Goal: Task Accomplishment & Management: Use online tool/utility

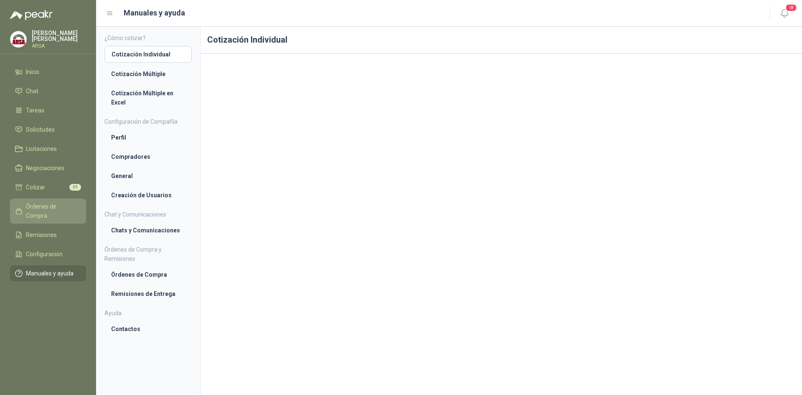
click at [41, 198] on link "Órdenes de Compra" at bounding box center [48, 210] width 76 height 25
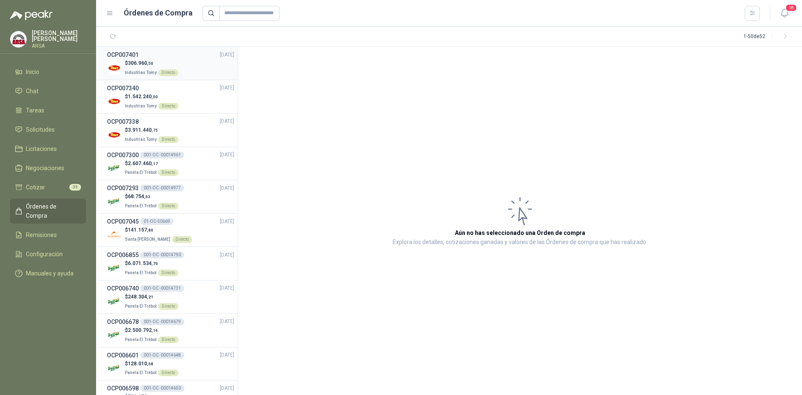
click at [192, 64] on div "$ 306.960 ,50 Industrias Tomy Directo" at bounding box center [170, 67] width 127 height 17
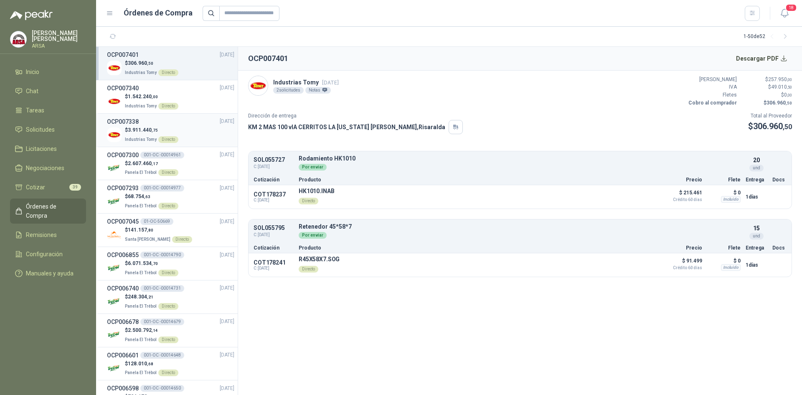
click at [175, 132] on p "$ 3.911.440 ,75" at bounding box center [151, 130] width 53 height 8
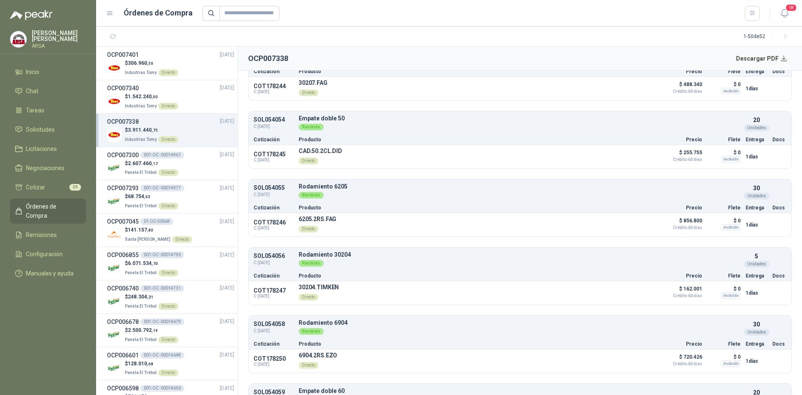
scroll to position [105, 0]
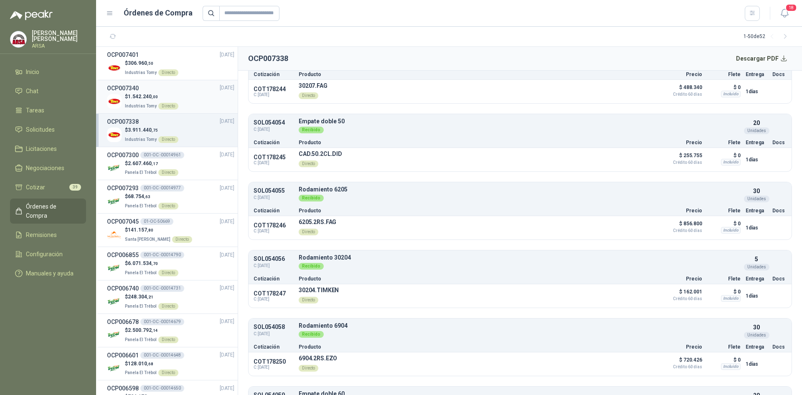
click at [193, 101] on div "$ 1.542.240 ,00 Industrias Tomy Directo" at bounding box center [170, 101] width 127 height 17
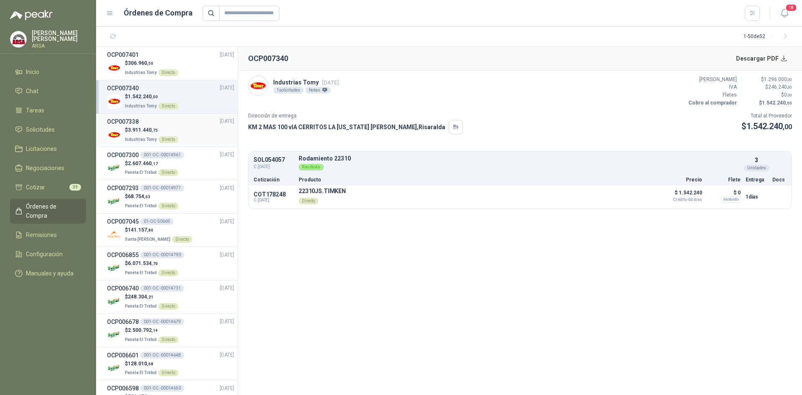
click at [170, 125] on div "OCP007338 [DATE]" at bounding box center [170, 121] width 127 height 9
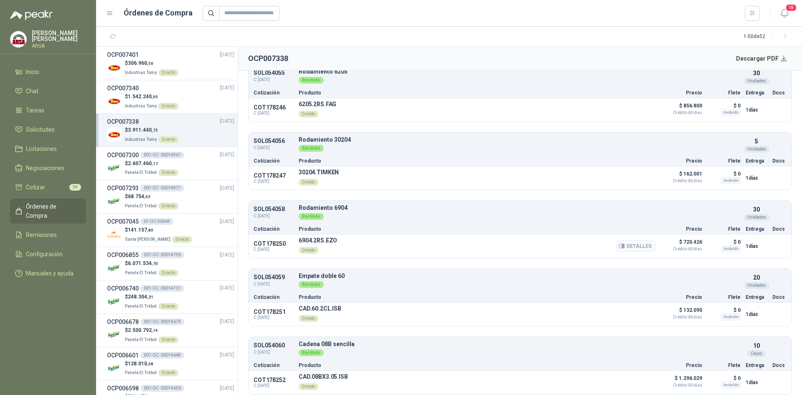
scroll to position [230, 0]
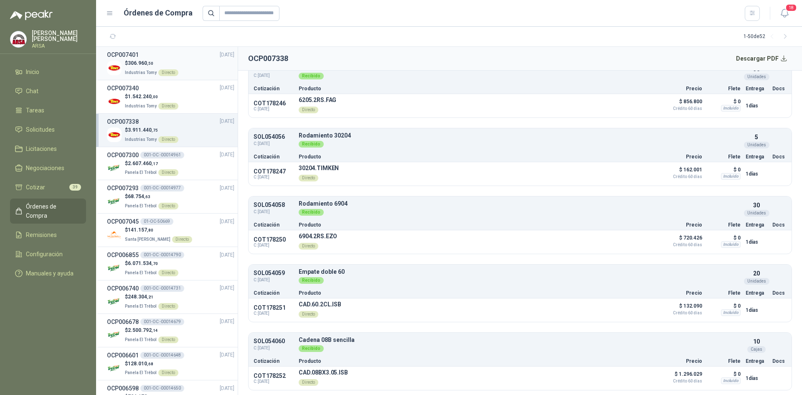
click at [166, 66] on p "$ 306.960 ,50" at bounding box center [151, 63] width 53 height 8
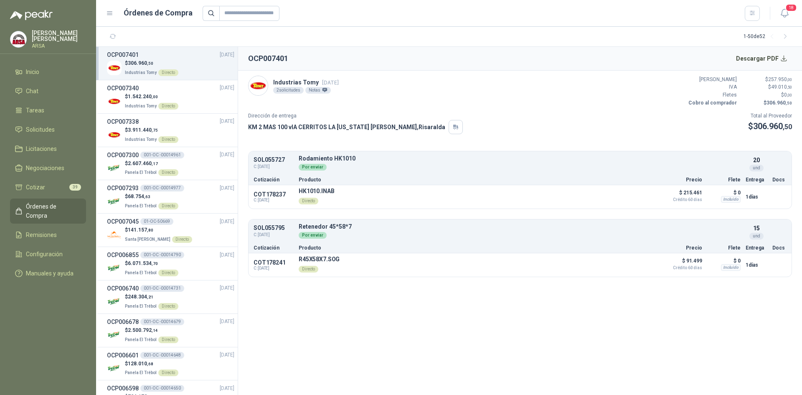
click at [40, 120] on ul "Inicio Chat Tareas Solicitudes Licitaciones Negociaciones Cotizar 39 Órdenes de…" at bounding box center [48, 174] width 96 height 221
click at [39, 126] on span "Solicitudes" at bounding box center [40, 129] width 29 height 9
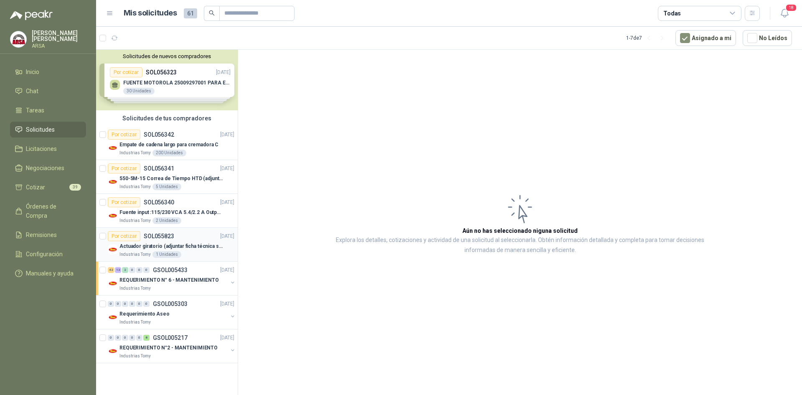
click at [179, 238] on div "Por cotizar SOL055823 [DATE]" at bounding box center [171, 236] width 127 height 10
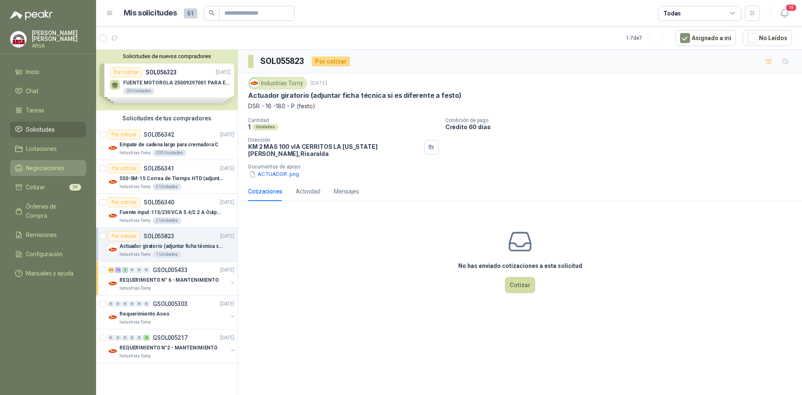
click at [37, 168] on span "Negociaciones" at bounding box center [45, 167] width 38 height 9
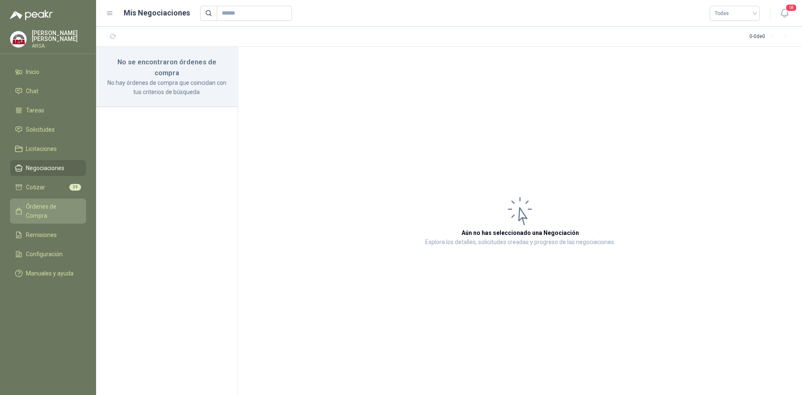
click at [33, 207] on span "Órdenes de Compra" at bounding box center [52, 211] width 52 height 18
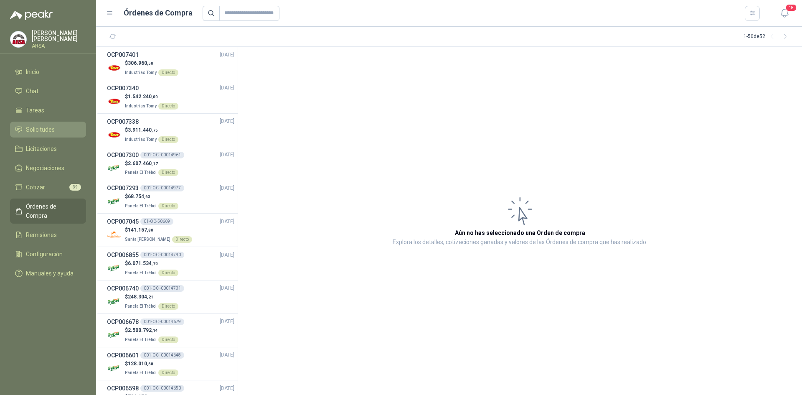
click at [44, 129] on span "Solicitudes" at bounding box center [40, 129] width 29 height 9
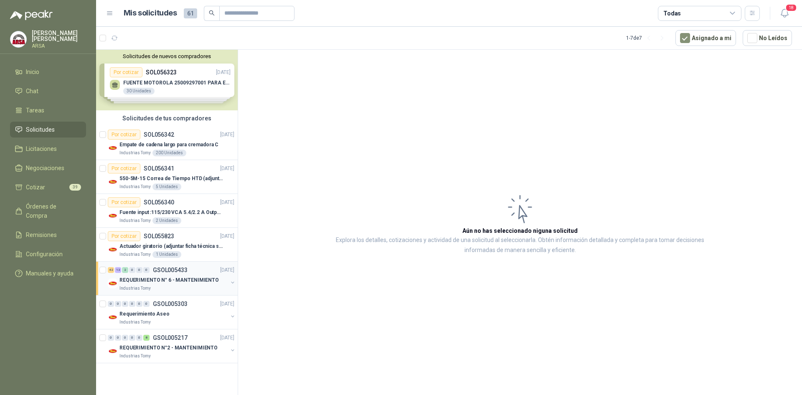
click at [164, 288] on div "Industrias Tomy" at bounding box center [173, 288] width 108 height 7
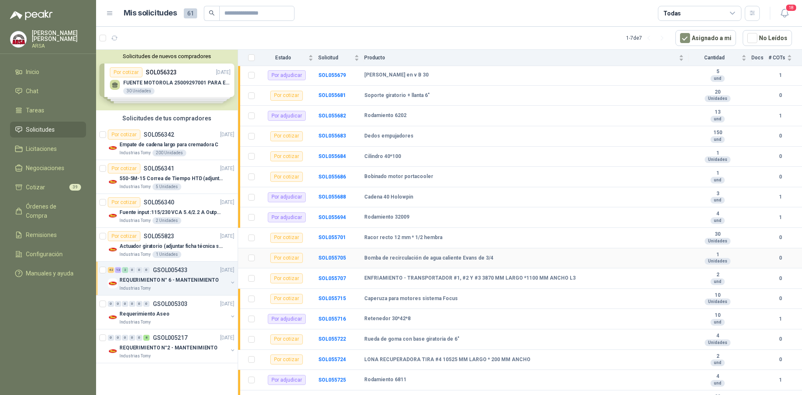
scroll to position [501, 0]
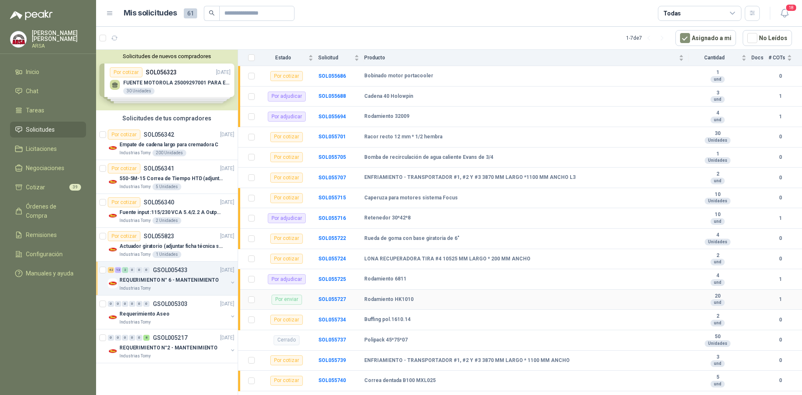
click at [311, 298] on td "Por enviar" at bounding box center [289, 299] width 58 height 20
click at [326, 300] on b "SOL055727" at bounding box center [332, 299] width 28 height 6
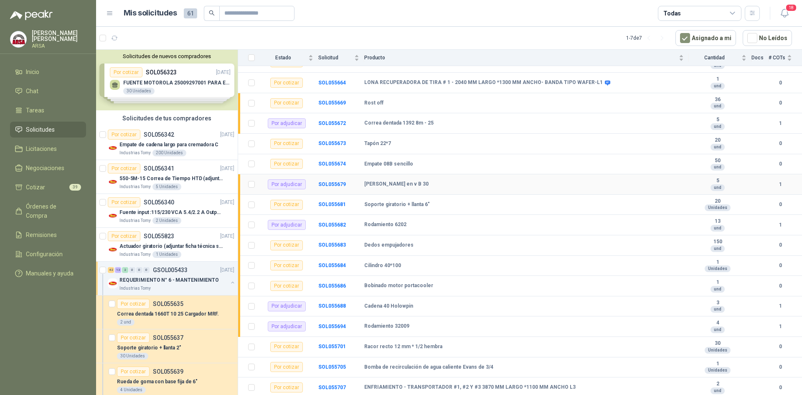
scroll to position [272, 0]
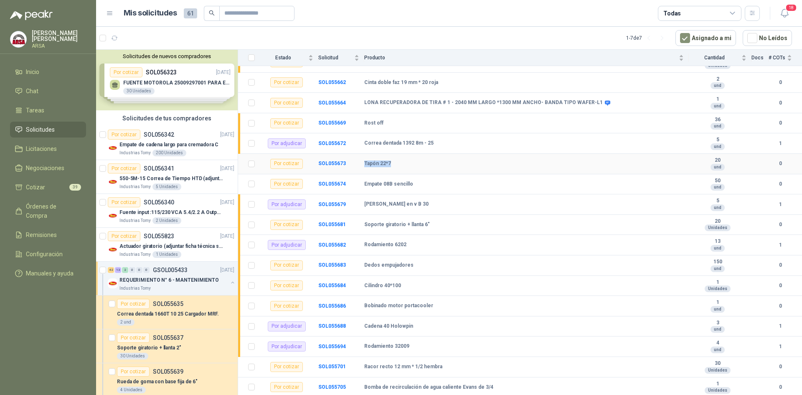
drag, startPoint x: 367, startPoint y: 163, endPoint x: 398, endPoint y: 163, distance: 31.3
click at [398, 163] on div "Tapón 22*7" at bounding box center [524, 163] width 320 height 7
drag, startPoint x: 363, startPoint y: 185, endPoint x: 419, endPoint y: 188, distance: 56.4
click at [419, 188] on tr "Por cotizar SOL055674 Empate 08B sencillo 50 und 0" at bounding box center [520, 184] width 564 height 20
click at [407, 172] on td "Tapón 22*7" at bounding box center [526, 164] width 325 height 20
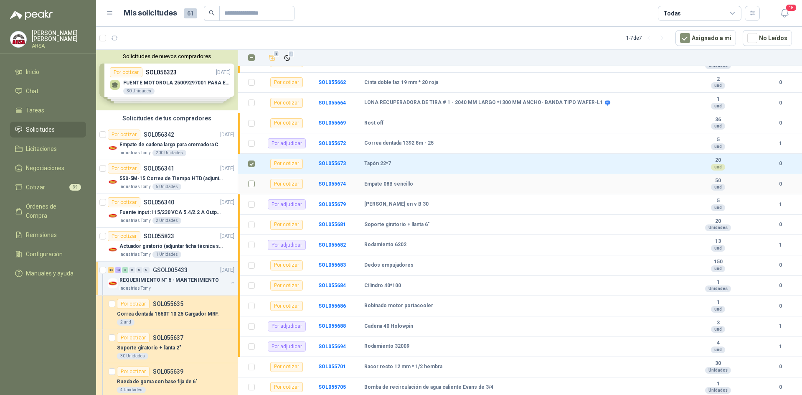
click at [253, 180] on label at bounding box center [251, 183] width 7 height 9
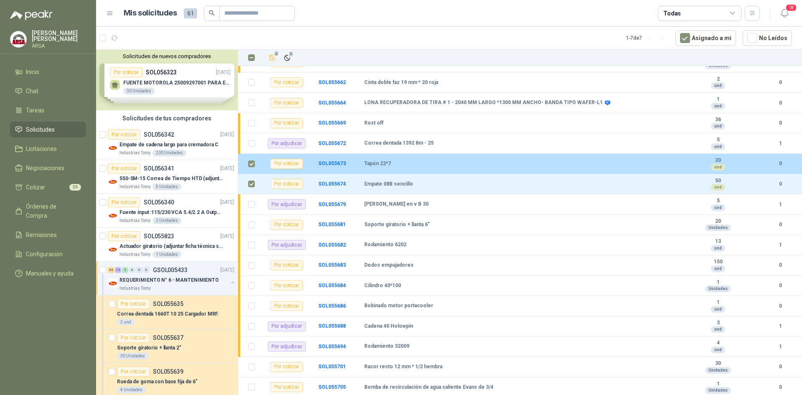
click at [249, 168] on td at bounding box center [249, 164] width 22 height 20
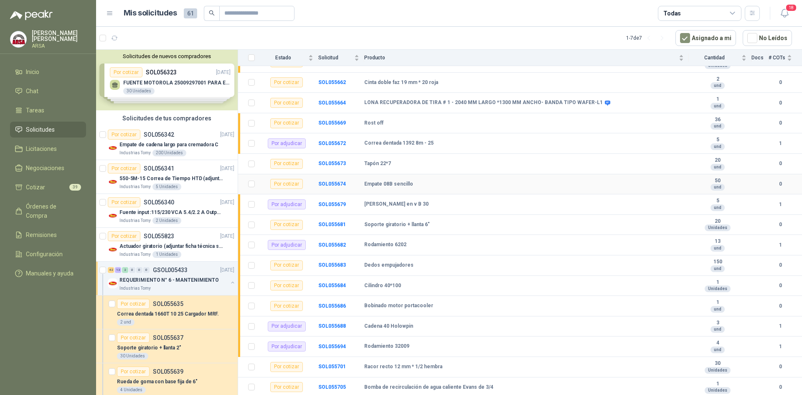
click at [404, 181] on b "Empate 08B sencillo" at bounding box center [388, 184] width 49 height 7
click at [320, 183] on b "SOL055674" at bounding box center [332, 184] width 28 height 6
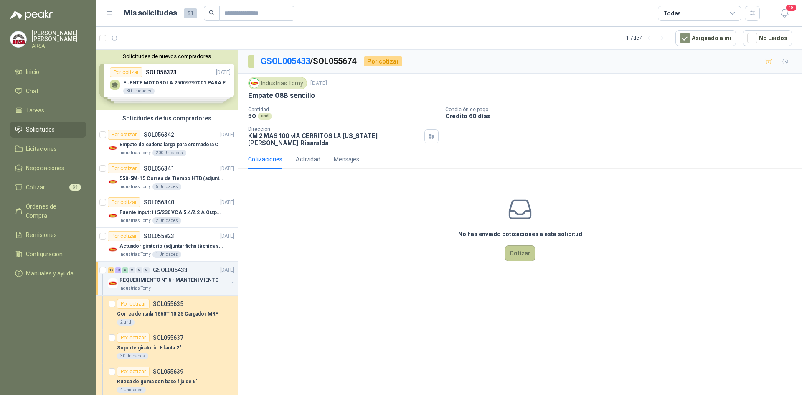
click at [530, 247] on button "Cotizar" at bounding box center [520, 253] width 30 height 16
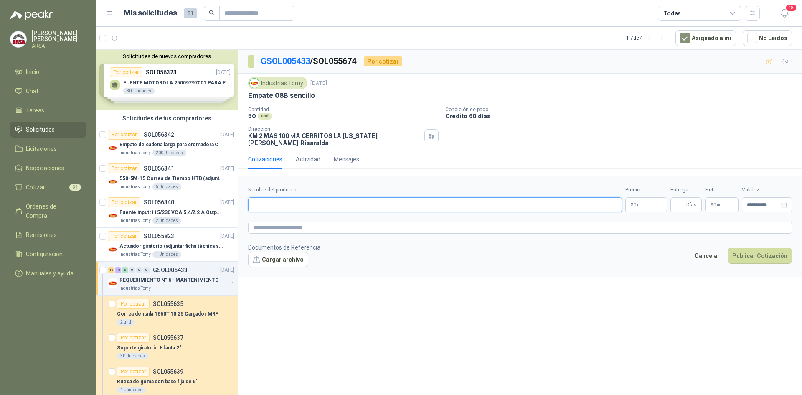
click at [367, 202] on input "Nombre del producto" at bounding box center [435, 204] width 374 height 15
type input "**********"
click at [647, 197] on p "$ 0 ,00" at bounding box center [646, 204] width 42 height 15
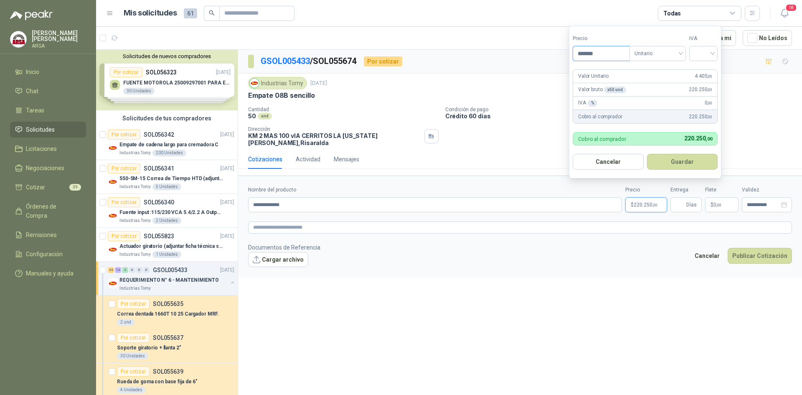
type input "*******"
click at [701, 53] on input "search" at bounding box center [703, 52] width 18 height 13
click at [699, 67] on div "19%" at bounding box center [705, 70] width 15 height 9
click at [693, 158] on button "Guardar" at bounding box center [684, 162] width 72 height 16
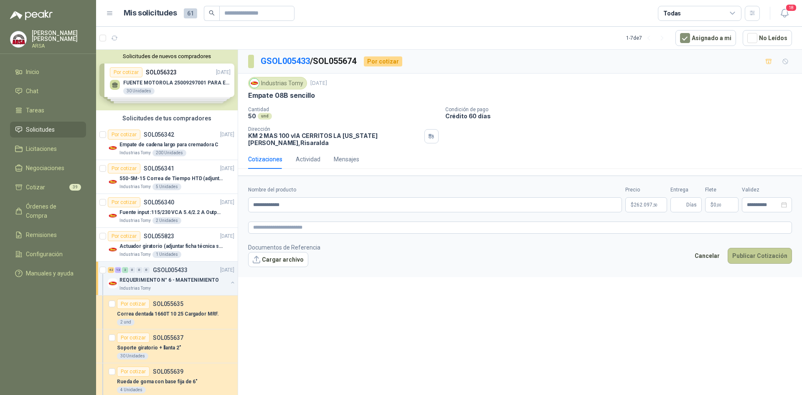
click at [751, 248] on button "Publicar Cotización" at bounding box center [760, 256] width 64 height 16
type input "*"
click at [754, 251] on button "Publicar Cotización" at bounding box center [760, 256] width 64 height 16
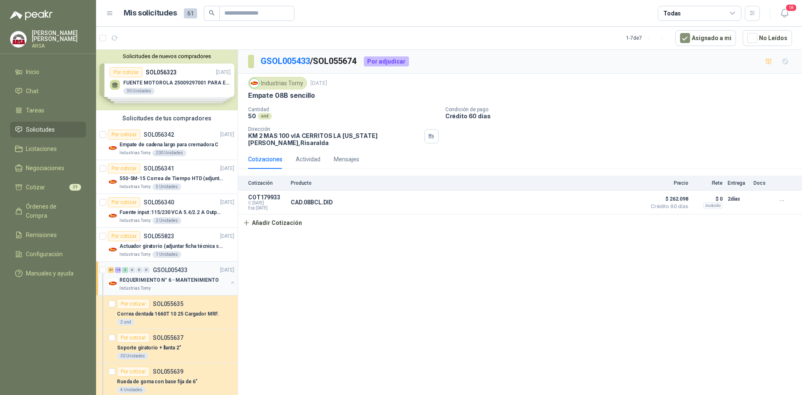
click at [150, 292] on div "41 14 2 0 0 0 GSOL005433 [DATE] REQUERIMIENTO N° 6 - MANTENIMIENTO Industrias T…" at bounding box center [167, 279] width 142 height 34
click at [164, 277] on p "REQUERIMIENTO N° 6 - MANTENIMIENTO" at bounding box center [168, 280] width 99 height 8
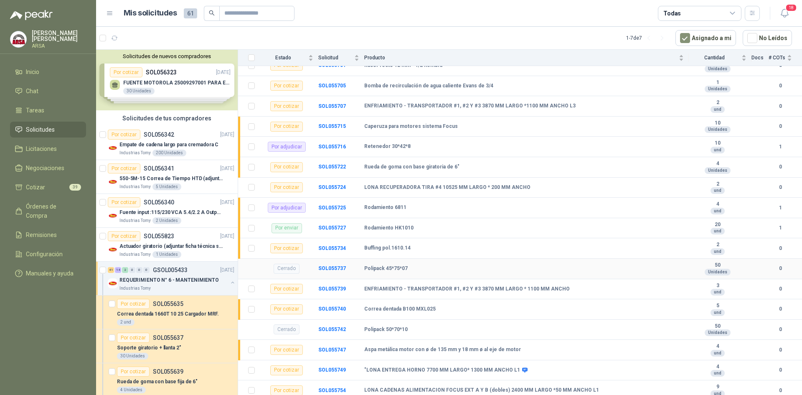
scroll to position [585, 0]
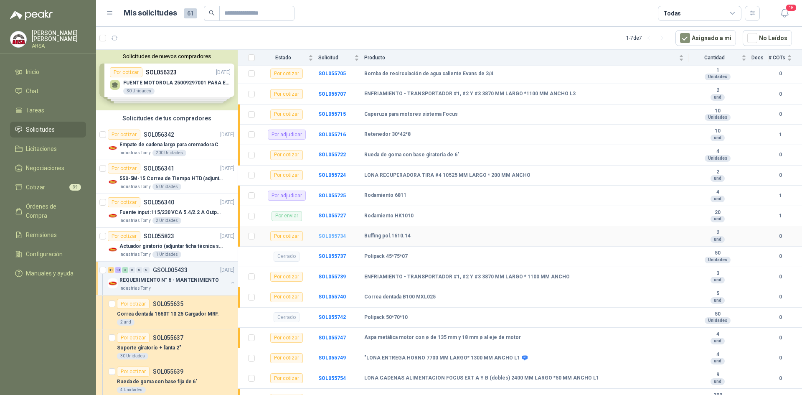
click at [324, 236] on b "SOL055734" at bounding box center [332, 236] width 28 height 6
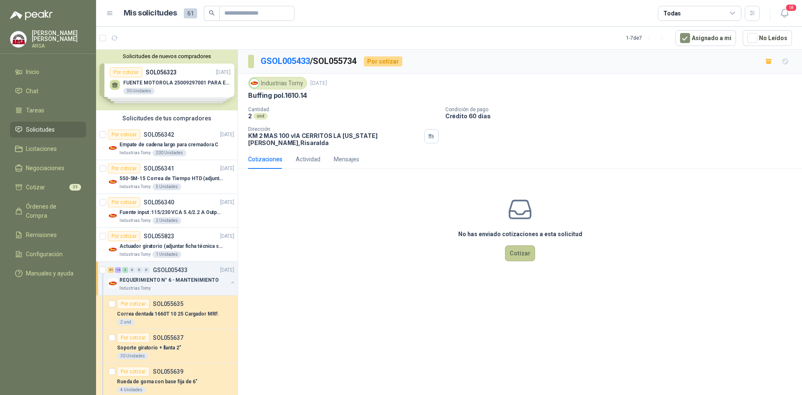
click at [513, 245] on button "Cotizar" at bounding box center [520, 253] width 30 height 16
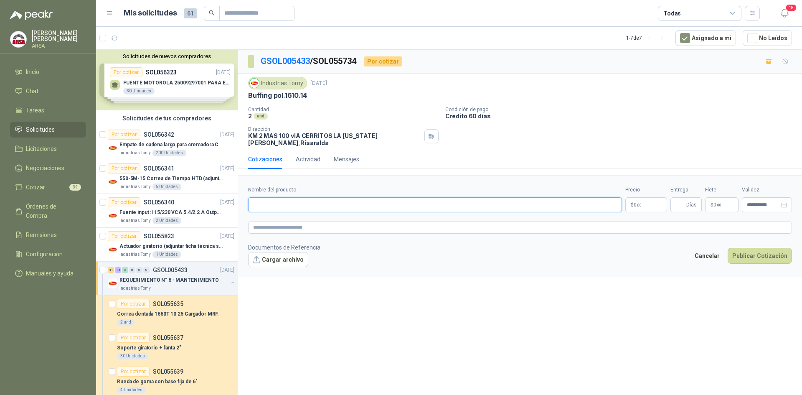
click at [286, 197] on input "Nombre del producto" at bounding box center [435, 204] width 374 height 15
paste input "**********"
type input "**********"
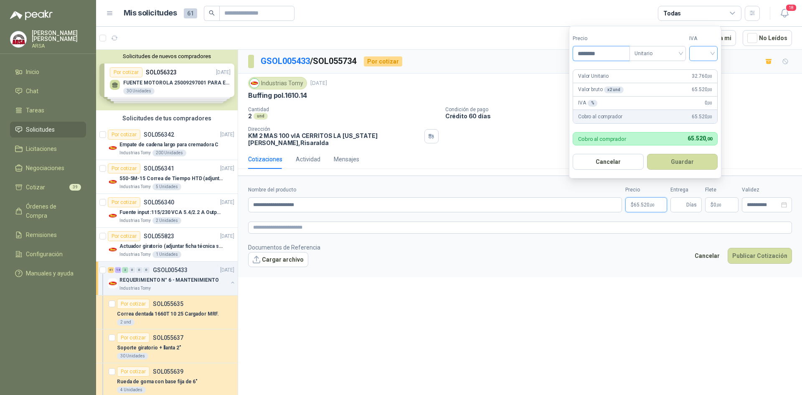
type input "********"
click at [701, 54] on input "search" at bounding box center [703, 52] width 18 height 13
click at [696, 72] on div "19%" at bounding box center [705, 70] width 25 height 13
click at [687, 168] on button "Guardar" at bounding box center [684, 162] width 72 height 16
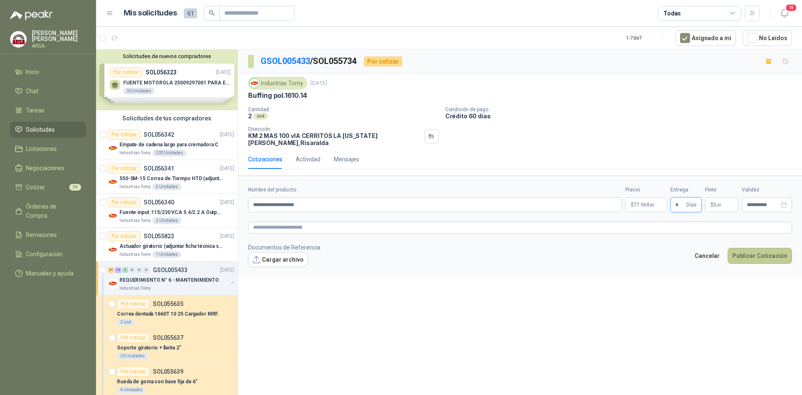
type input "*"
click at [760, 249] on button "Publicar Cotización" at bounding box center [760, 256] width 64 height 16
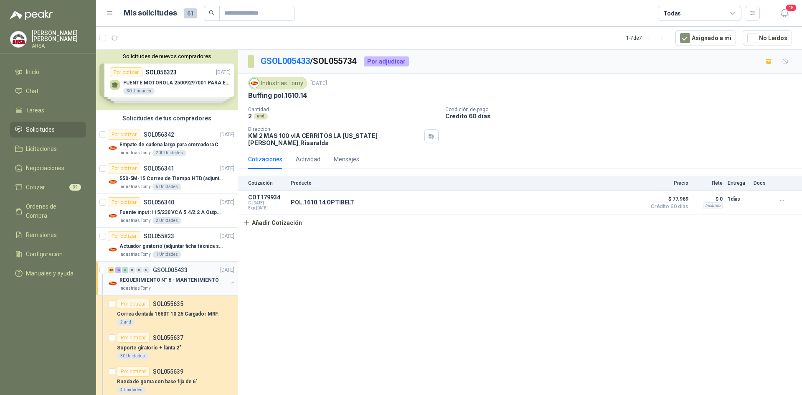
click at [172, 272] on p "GSOL005433" at bounding box center [170, 270] width 35 height 6
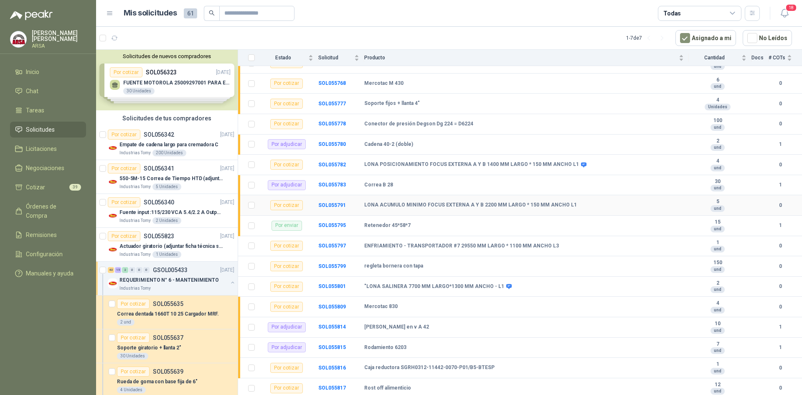
scroll to position [982, 0]
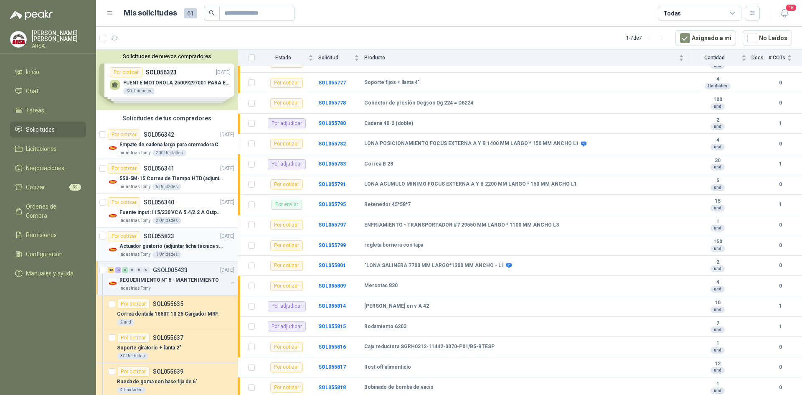
click at [183, 247] on p "Actuador giratorio (adjuntar ficha técnica si es diferente a festo)" at bounding box center [171, 246] width 104 height 8
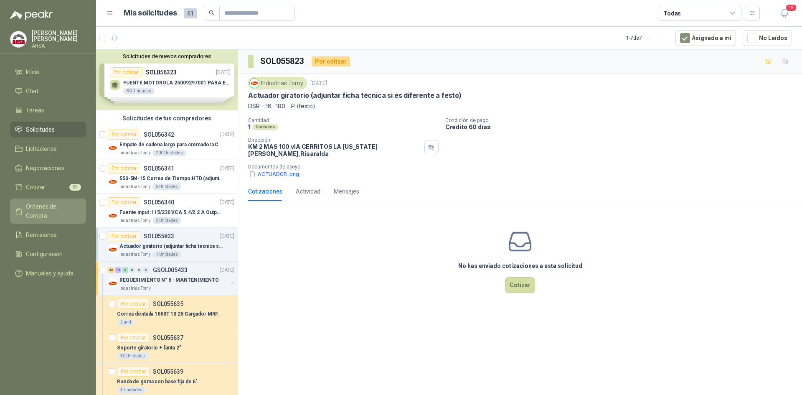
click at [48, 208] on span "Órdenes de Compra" at bounding box center [52, 211] width 52 height 18
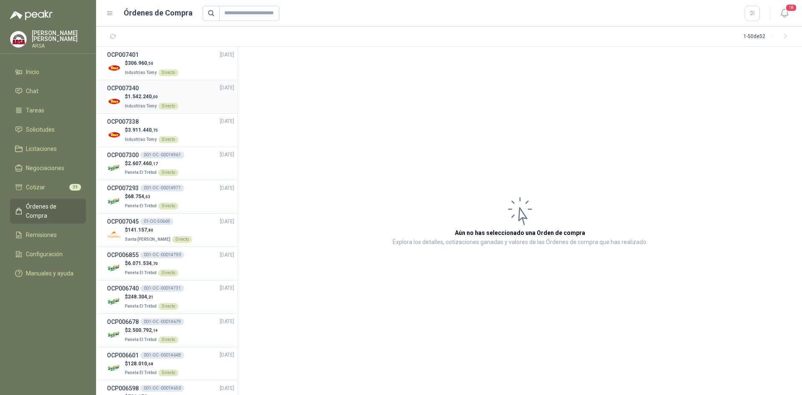
click at [180, 99] on div "$ 1.542.240 ,00 Industrias Tomy Directo" at bounding box center [170, 101] width 127 height 17
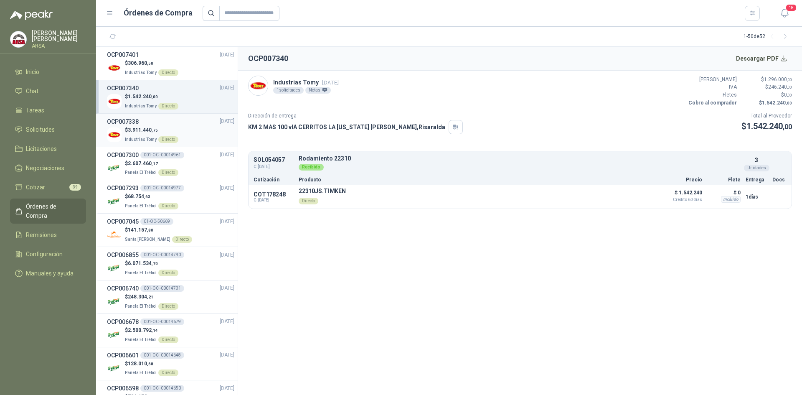
click at [165, 124] on div "OCP007338 [DATE]" at bounding box center [170, 121] width 127 height 9
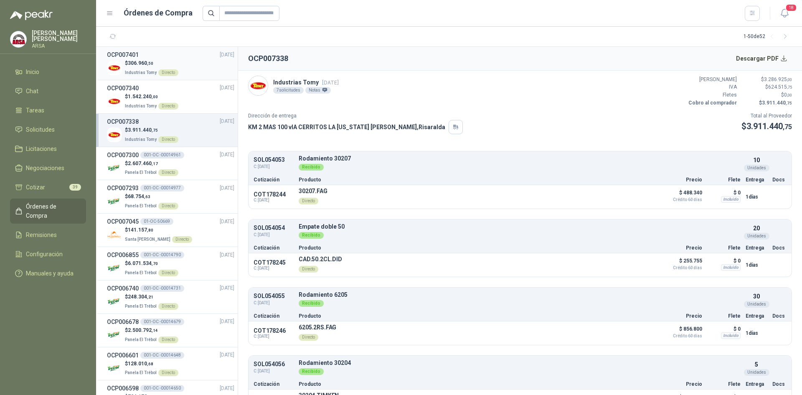
click at [167, 56] on div "OCP007401 [DATE]" at bounding box center [170, 54] width 127 height 9
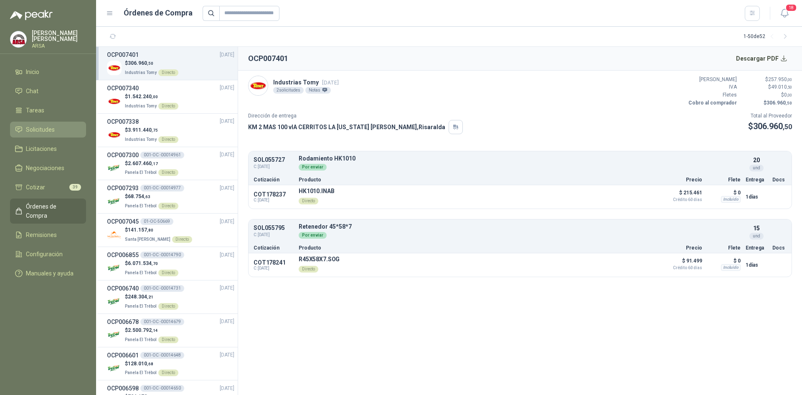
click at [37, 134] on link "Solicitudes" at bounding box center [48, 130] width 76 height 16
